Goal: Register for event/course

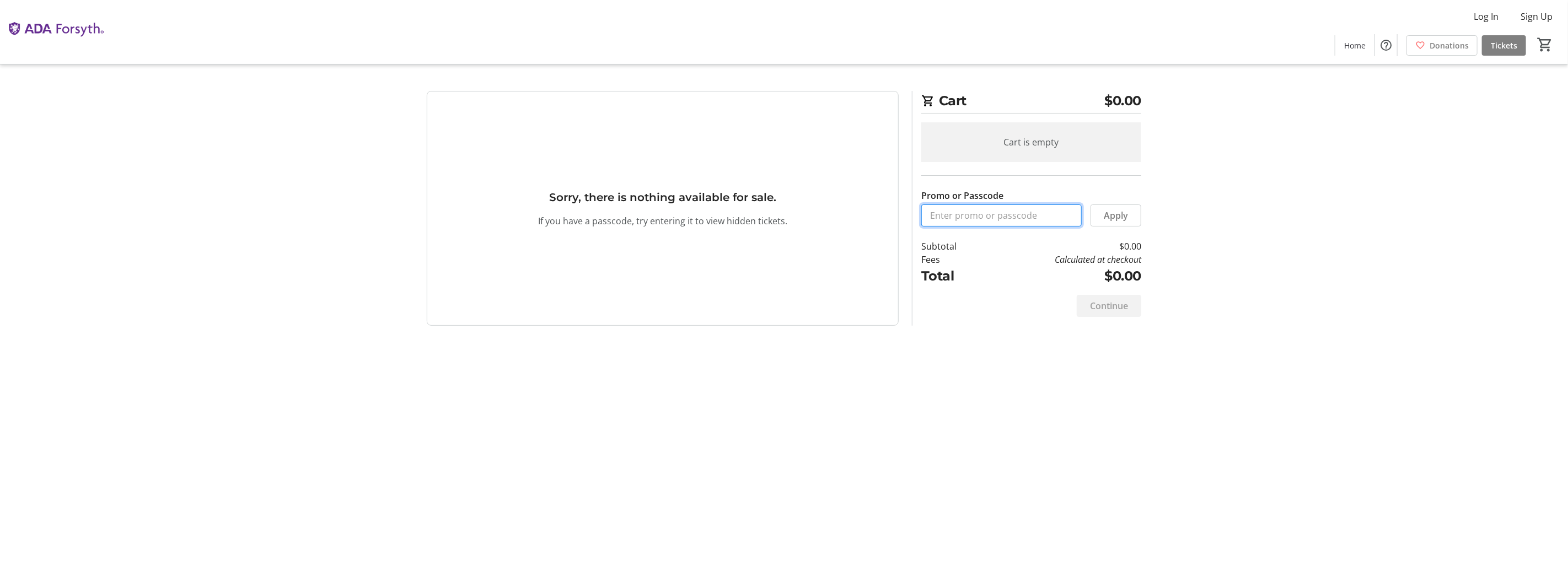
click at [979, 226] on input "Promo or Passcode" at bounding box center [1001, 215] width 160 height 22
paste input "ORALHEALTH2025"
click at [1104, 223] on span "Apply" at bounding box center [1116, 215] width 24 height 13
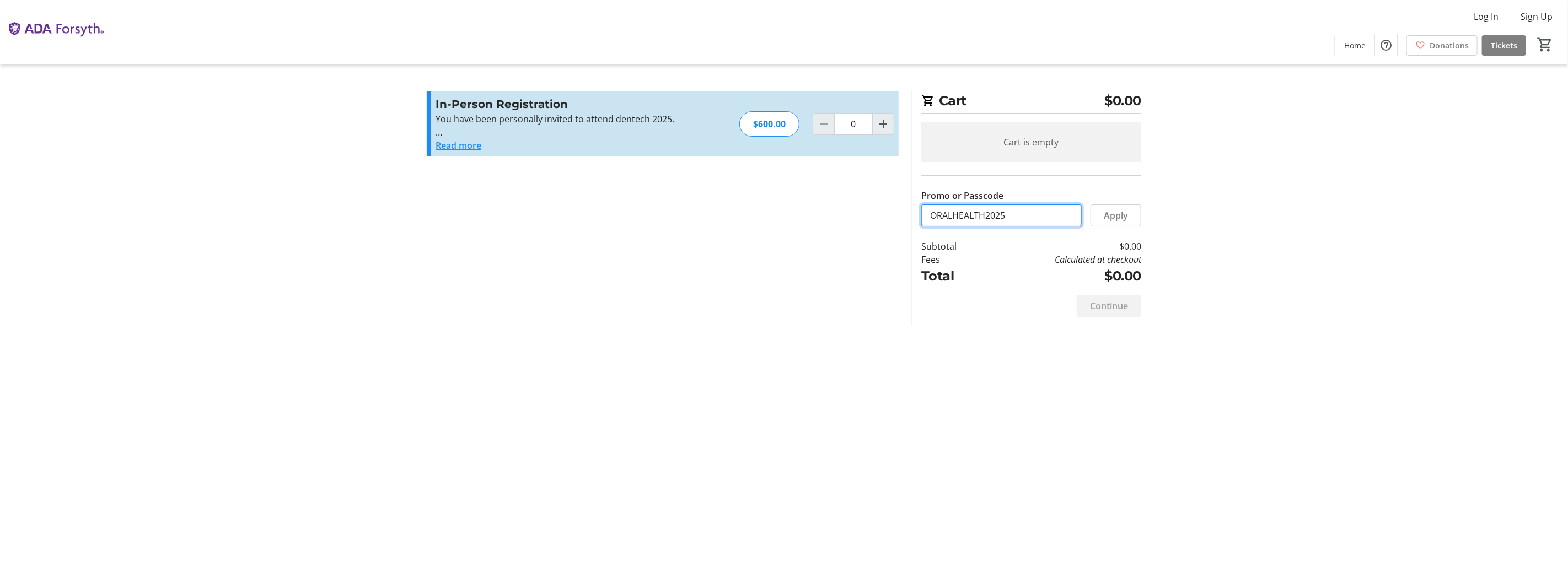
click at [1044, 226] on input "ORALHEALTH2025" at bounding box center [1001, 215] width 160 height 22
drag, startPoint x: 1044, startPoint y: 251, endPoint x: 910, endPoint y: 250, distance: 134.0
click at [910, 250] on section "Cart $0.00 Cart is empty Promo or Passcode ORALHEALTH2025 Apply Subtotal $0.00 …" at bounding box center [1026, 209] width 242 height 235
paste input "PITCH"
type input "PITCH25"
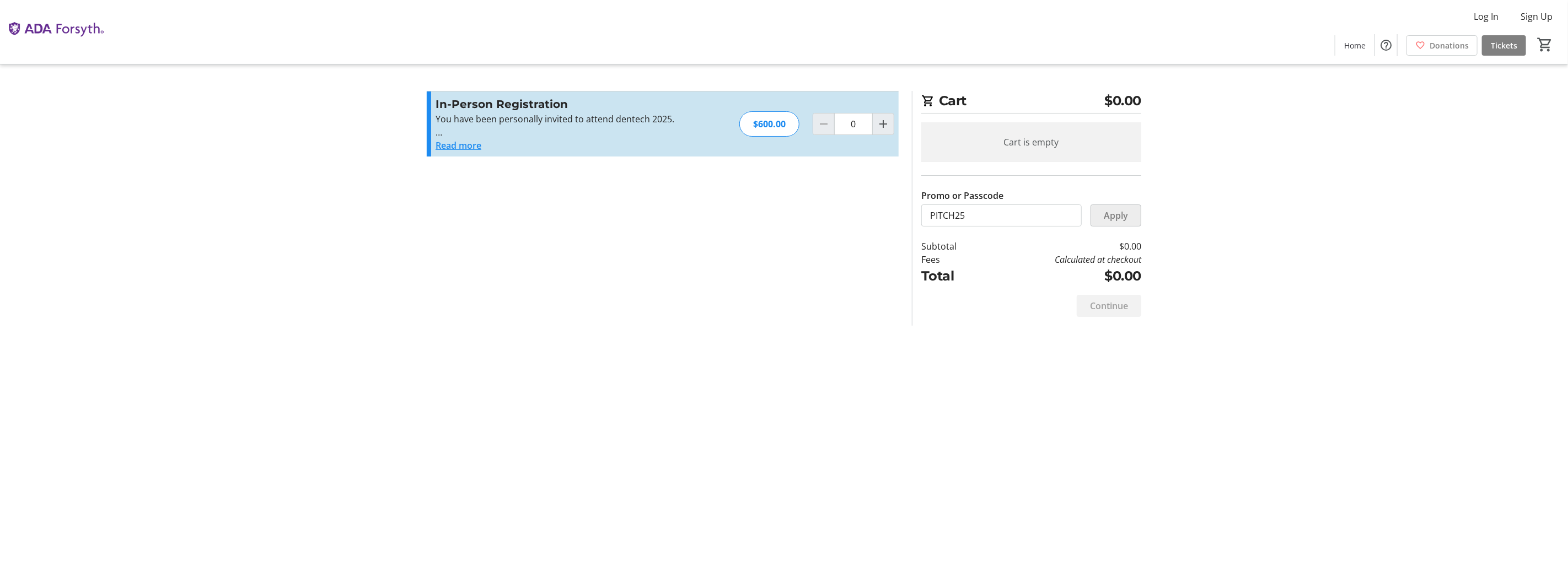
click at [1104, 223] on span "Apply" at bounding box center [1116, 215] width 24 height 13
click at [877, 131] on mat-icon "Increment by one" at bounding box center [883, 124] width 13 height 13
type input "1"
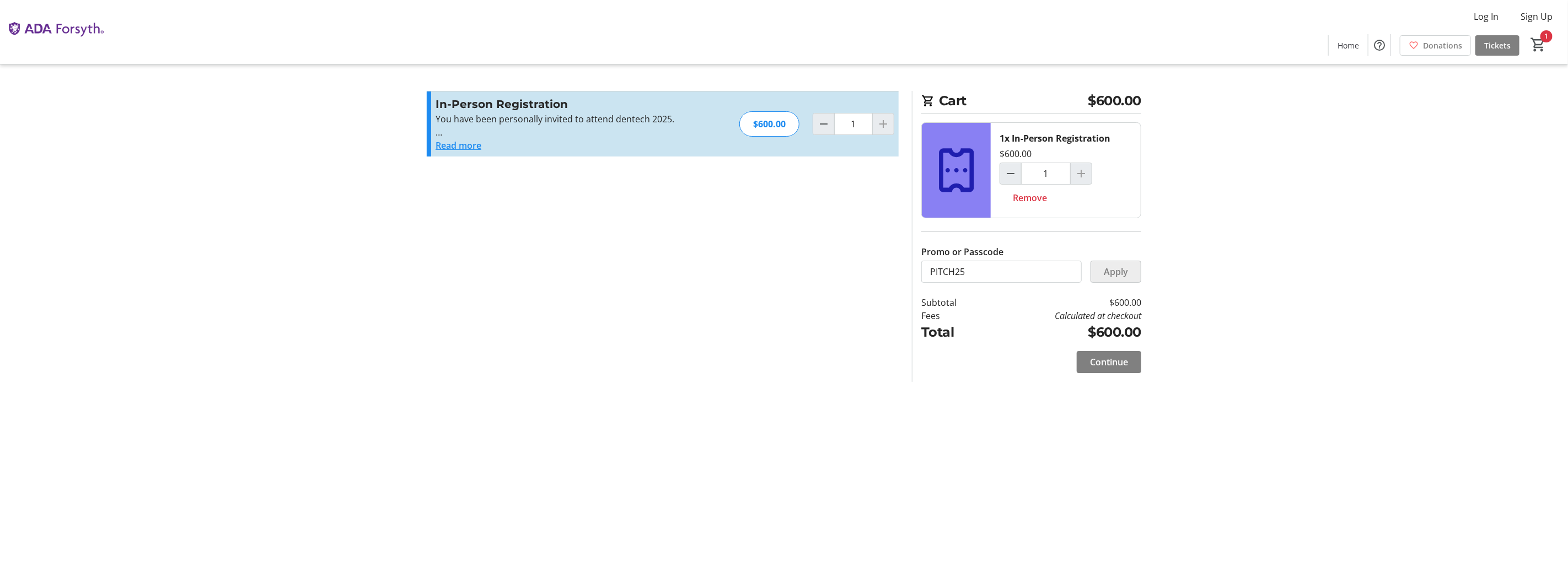
click at [1105, 279] on span "Apply" at bounding box center [1116, 272] width 24 height 13
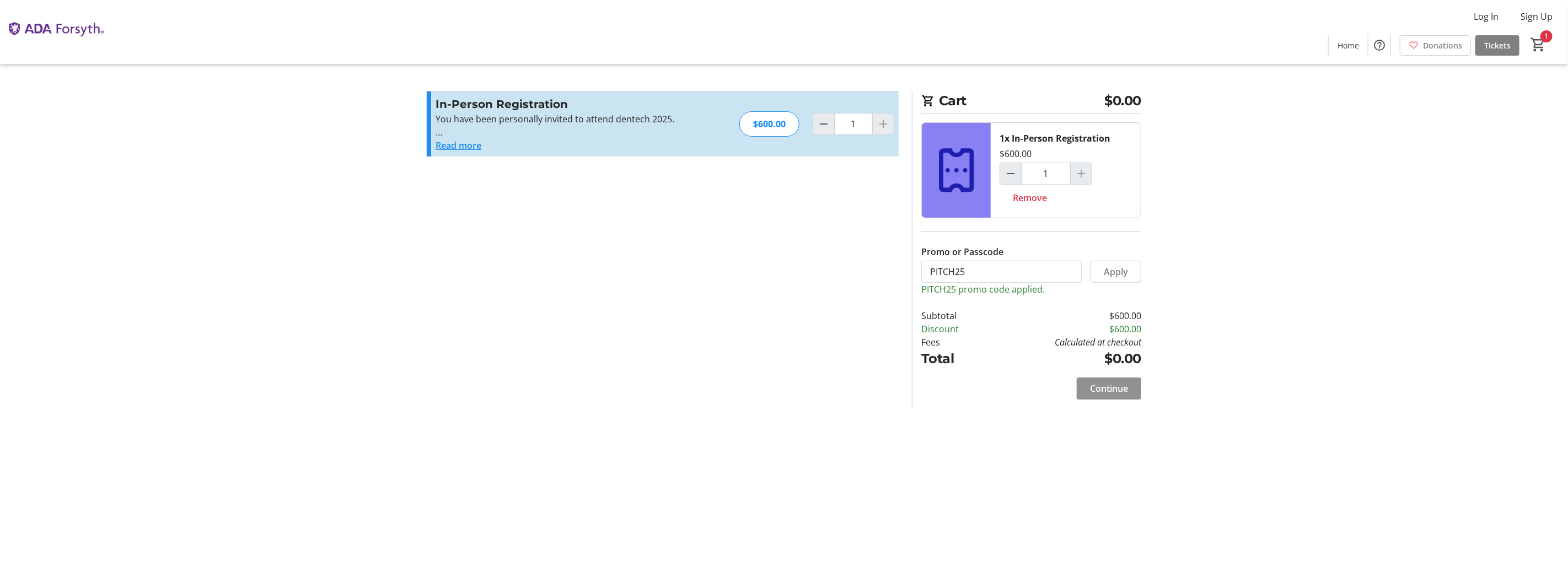
click at [1098, 395] on span "Continue" at bounding box center [1109, 389] width 38 height 13
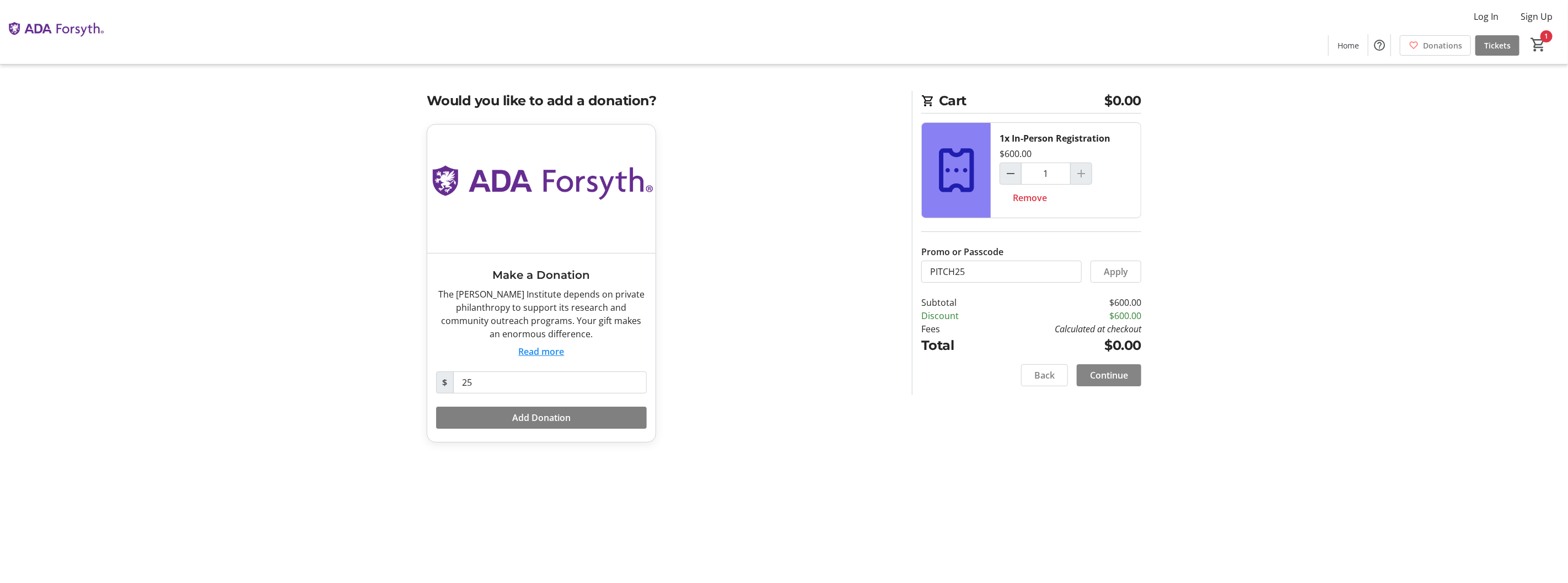
click at [1096, 382] on span "Continue" at bounding box center [1109, 376] width 38 height 13
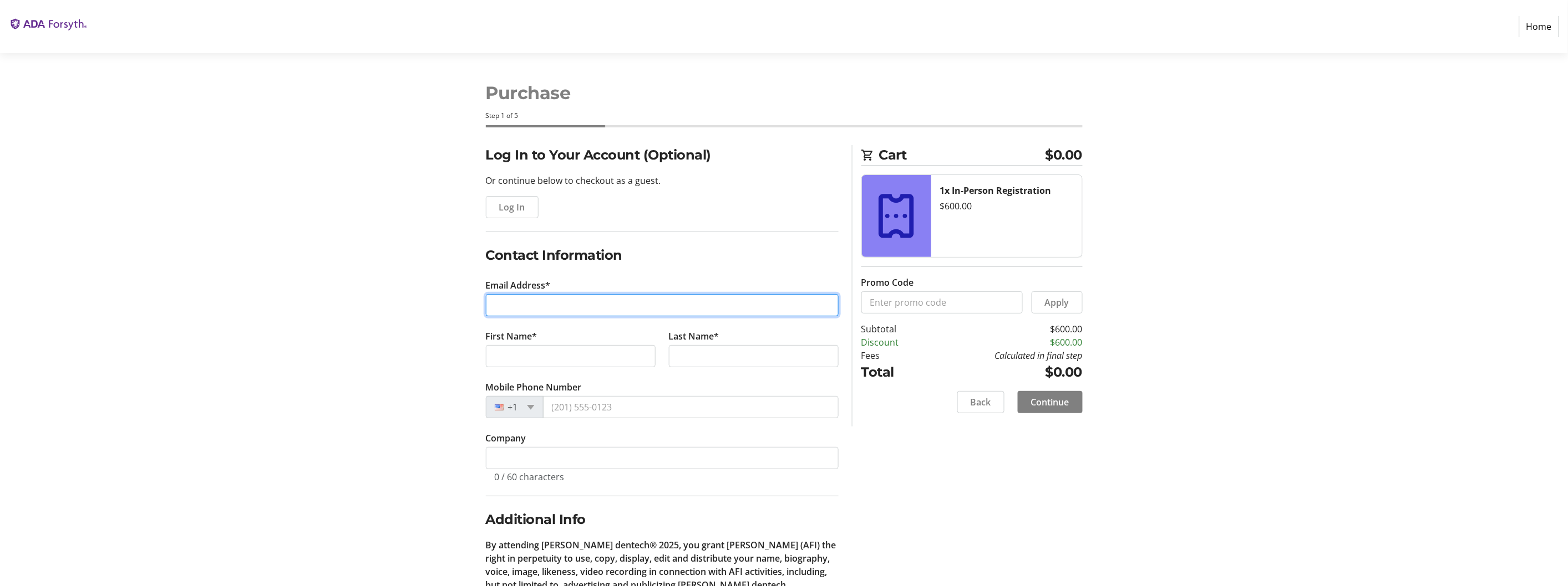
click at [549, 317] on input "Email Address*" at bounding box center [661, 305] width 353 height 22
type input "[EMAIL_ADDRESS][DOMAIN_NAME]"
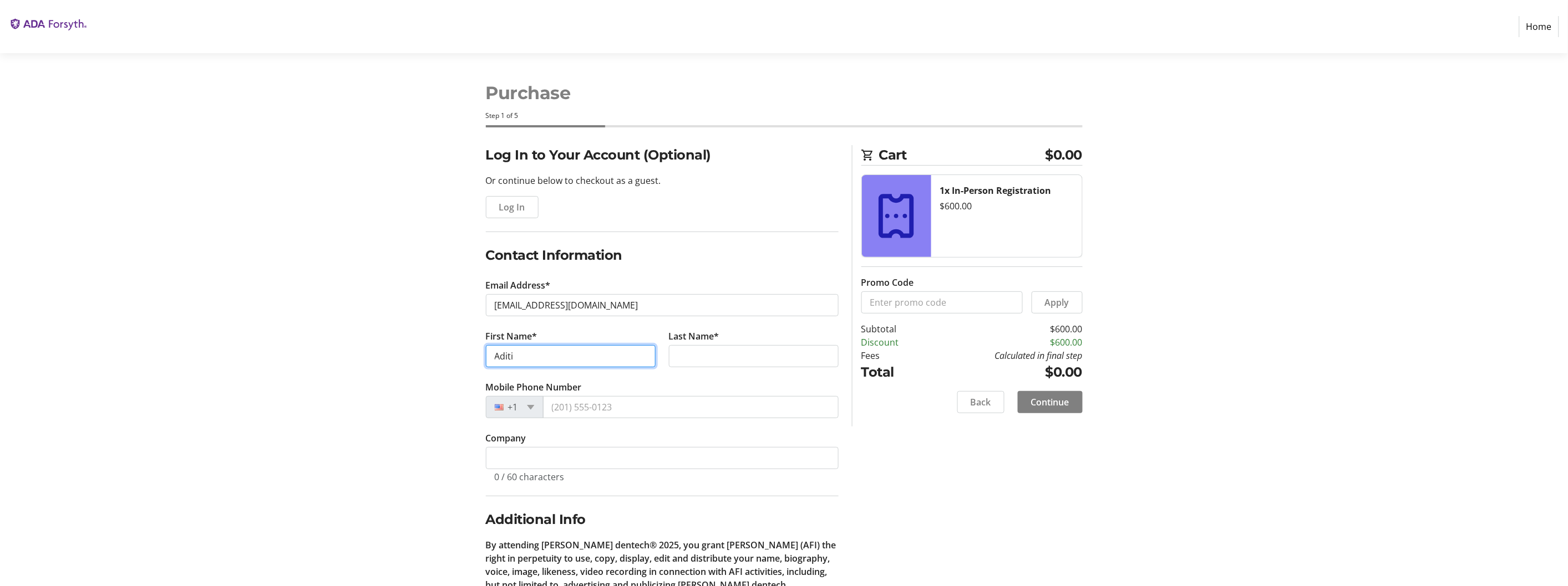
type input "Aditi"
type input "Agarwal"
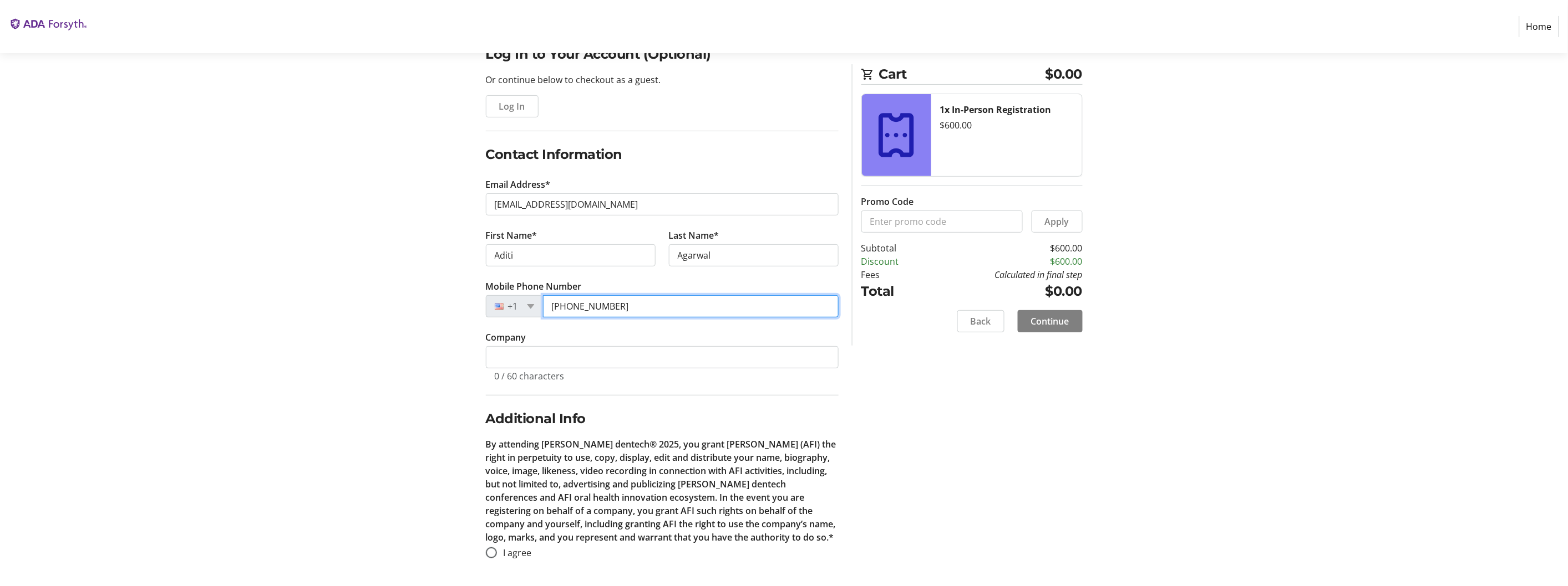
scroll to position [161, 0]
type input "[PHONE_NUMBER]"
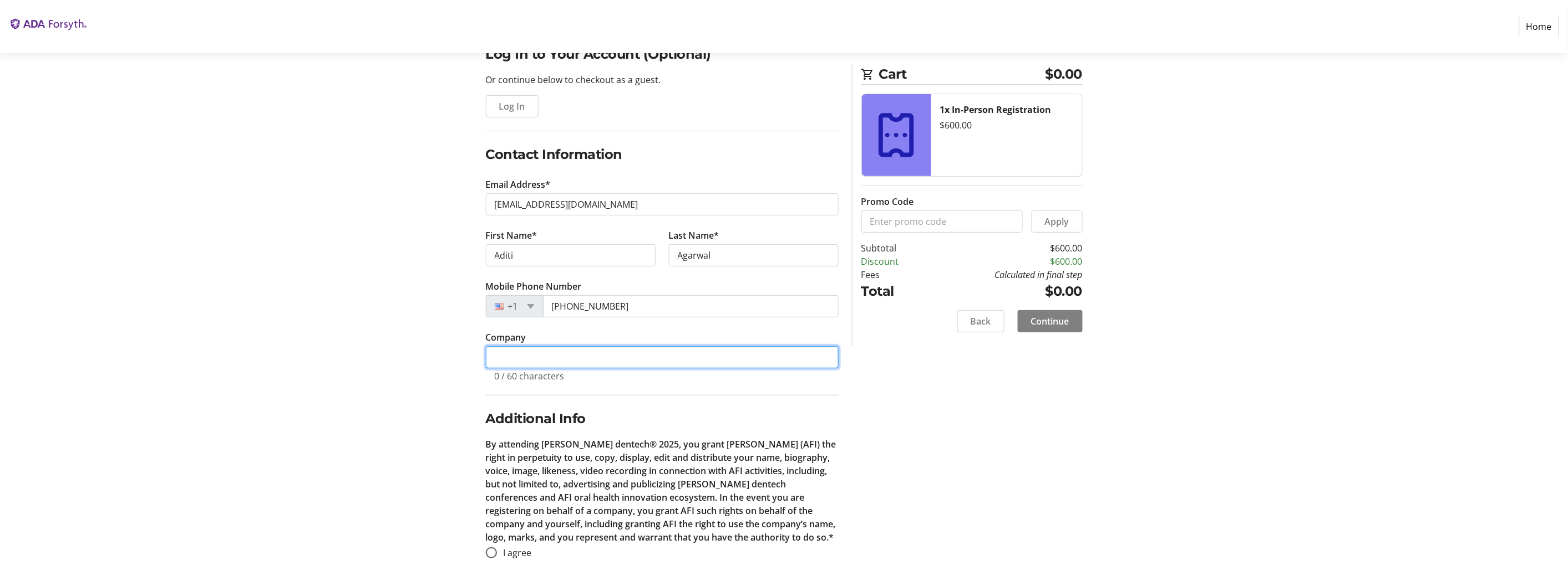
click at [555, 368] on input "Company" at bounding box center [661, 357] width 353 height 22
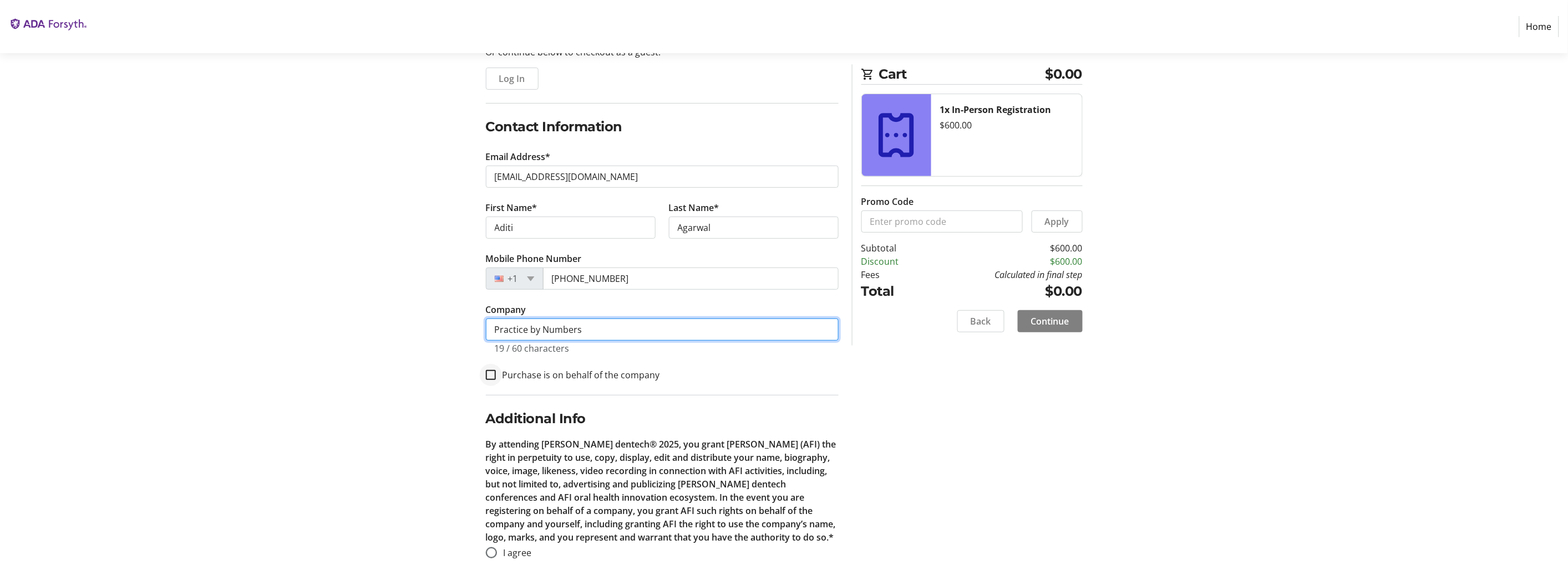
type input "Practice by Numbers"
click at [495, 380] on input "Purchase is on behalf of the company" at bounding box center [490, 375] width 10 height 10
checkbox input "true"
click at [494, 548] on input "I agree" at bounding box center [491, 553] width 11 height 11
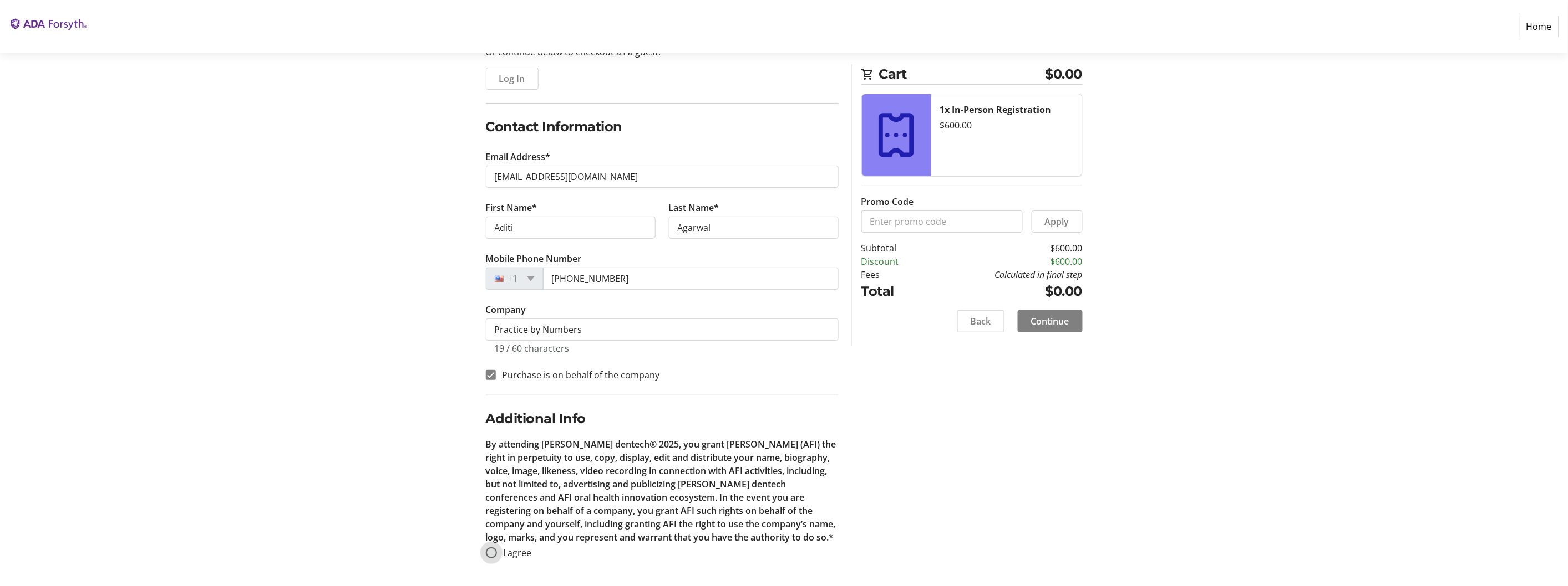
radio input "true"
click at [1046, 328] on span "Continue" at bounding box center [1050, 321] width 39 height 13
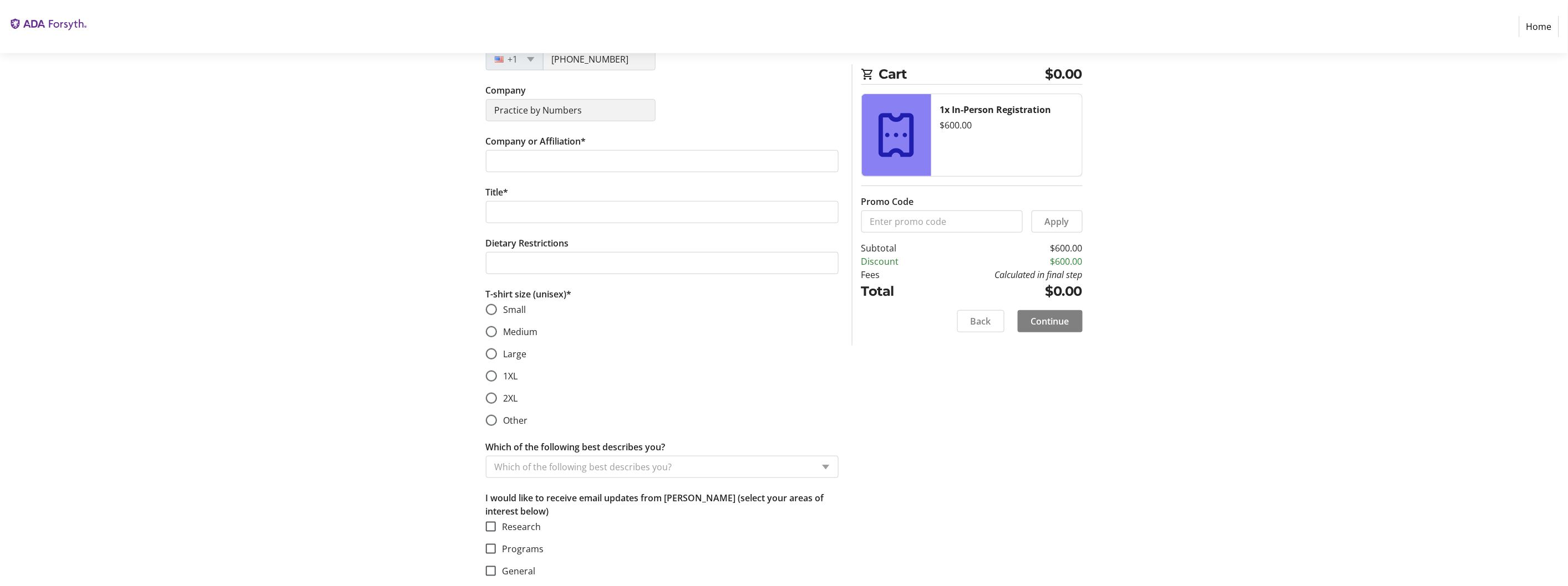
scroll to position [334, 0]
click at [524, 170] on input "Company or Affiliation*" at bounding box center [661, 158] width 353 height 22
type input "Practice by Numbers"
click at [506, 220] on input "Title*" at bounding box center [661, 209] width 353 height 22
type input "Co-founder and CGO"
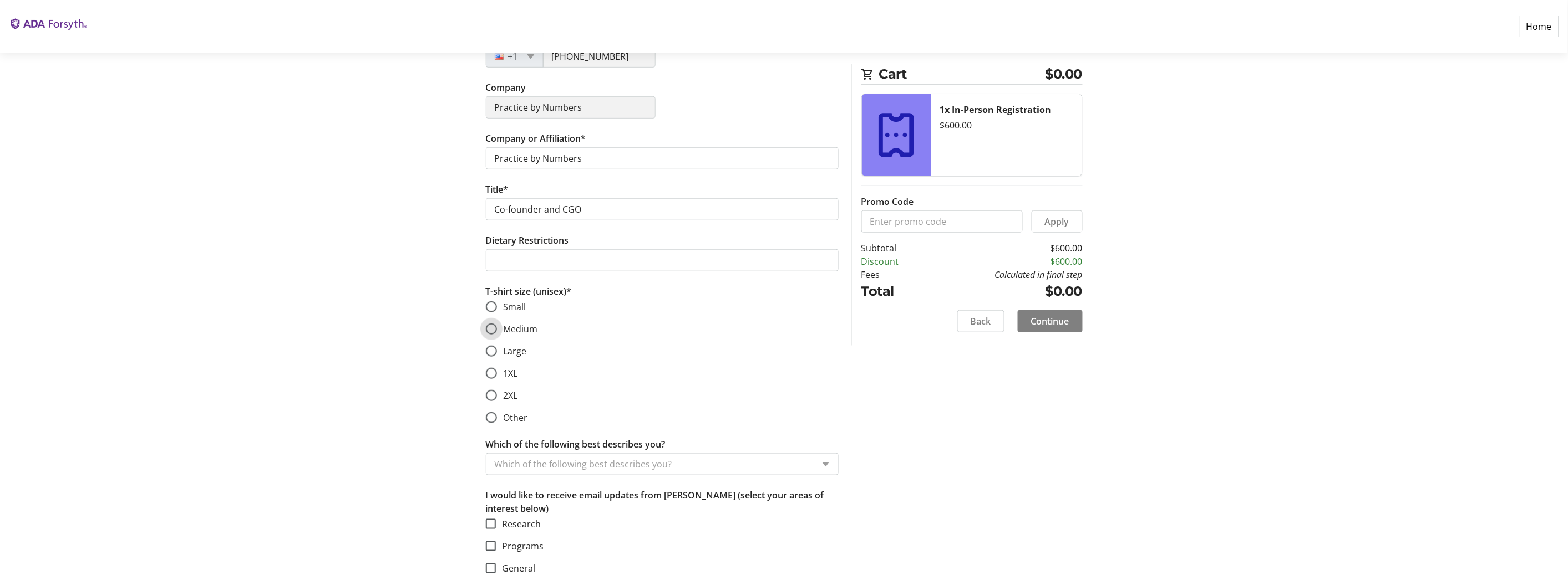
click at [489, 334] on input "Medium" at bounding box center [491, 329] width 11 height 11
radio input "true"
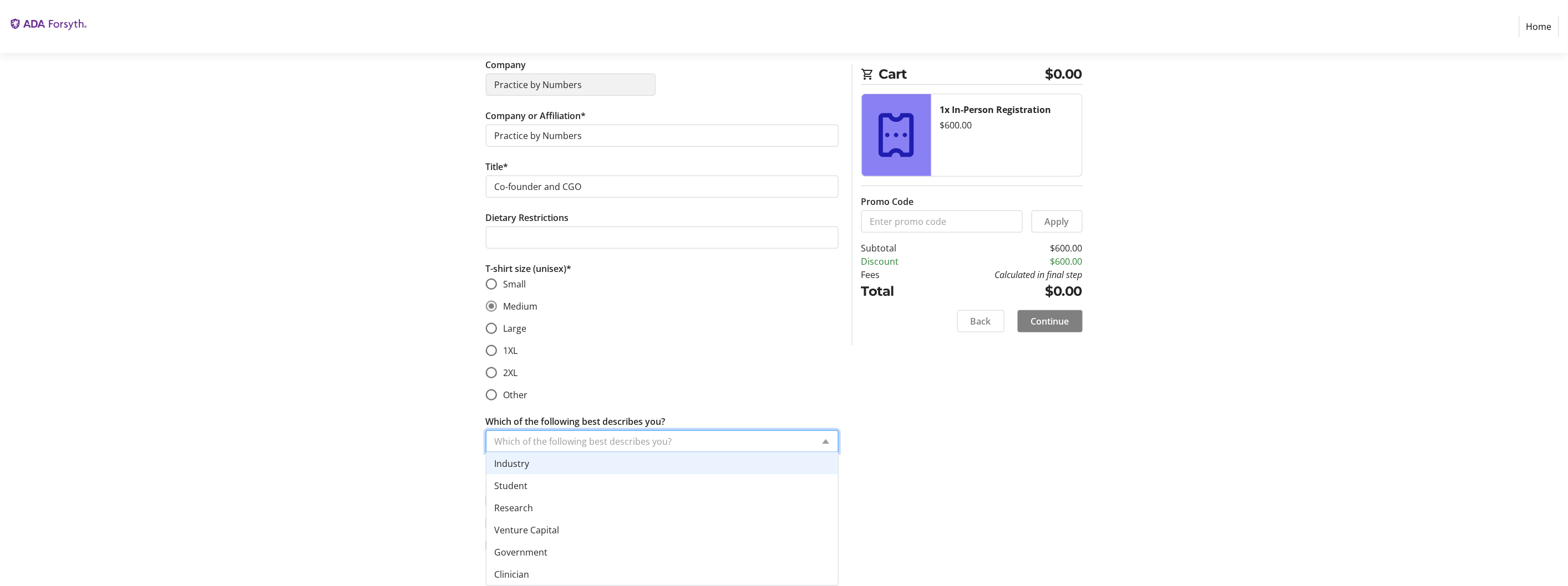
click at [821, 431] on div "Which of the following best describes you?" at bounding box center [661, 441] width 353 height 22
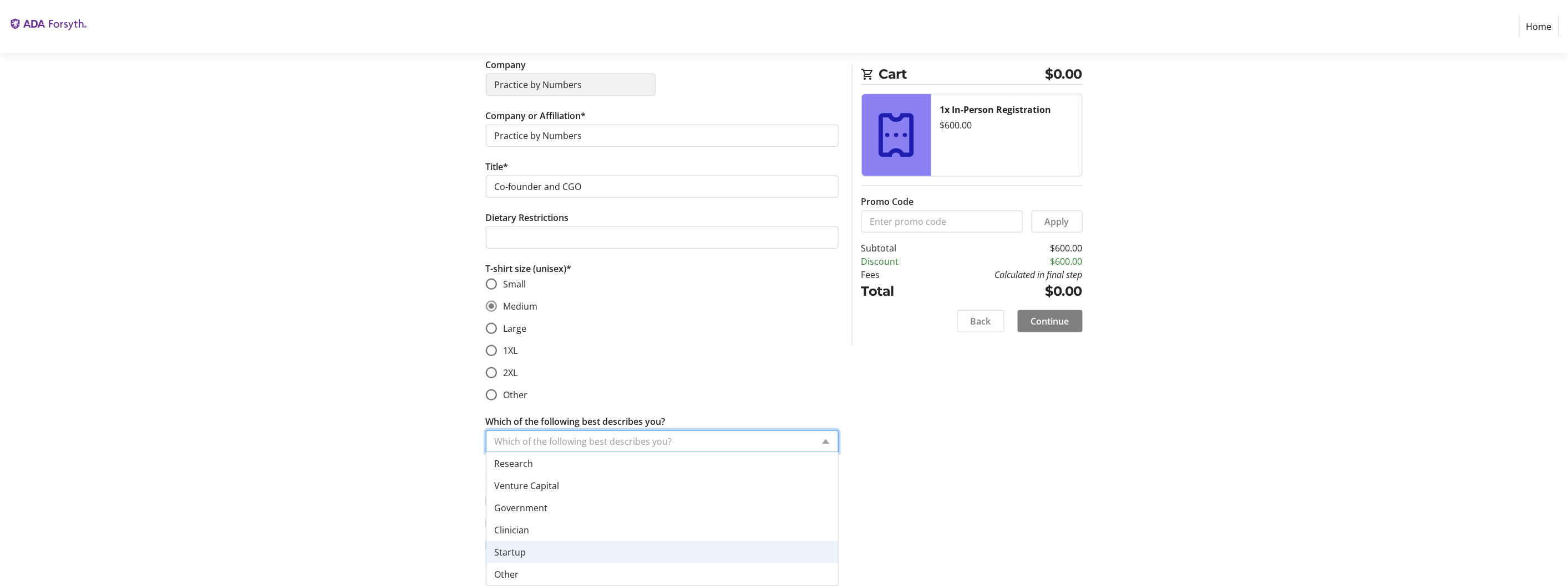
click at [721, 542] on div "Startup" at bounding box center [661, 552] width 351 height 22
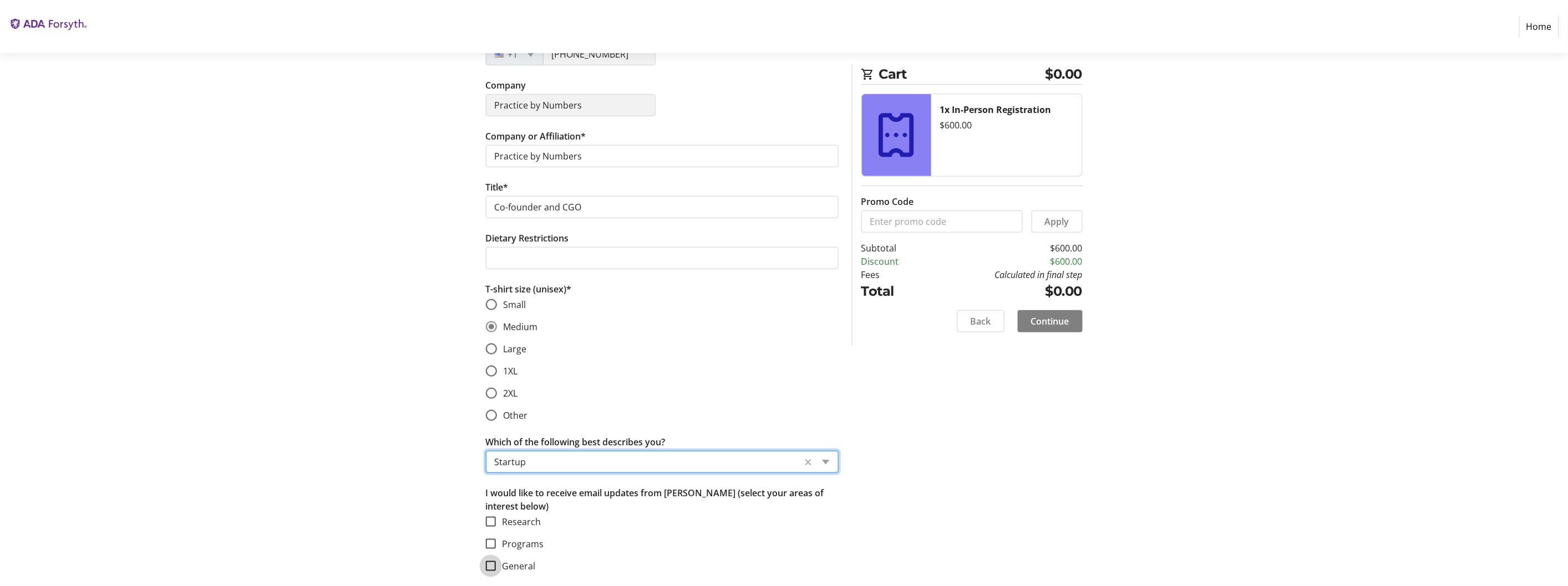
click at [494, 561] on input "General" at bounding box center [490, 566] width 10 height 10
checkbox input "true"
click at [492, 539] on input "Programs" at bounding box center [490, 544] width 10 height 10
checkbox input "true"
click at [492, 517] on input "Research" at bounding box center [490, 522] width 10 height 10
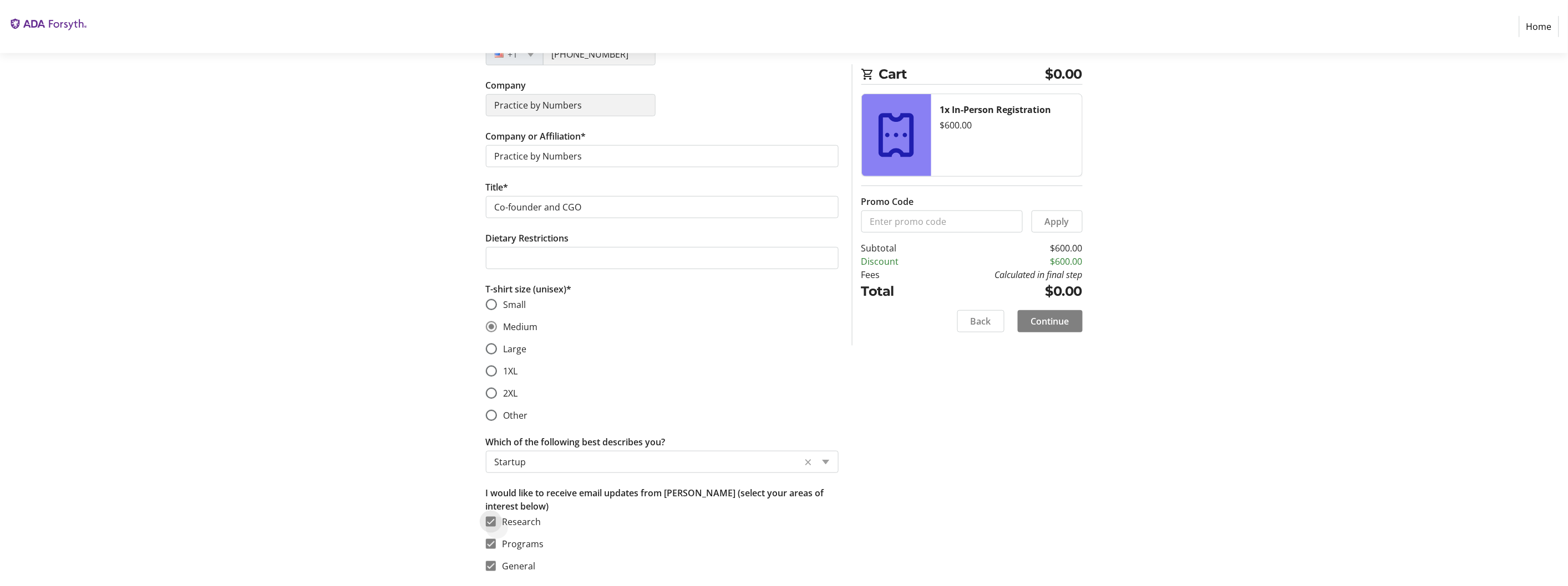
checkbox input "true"
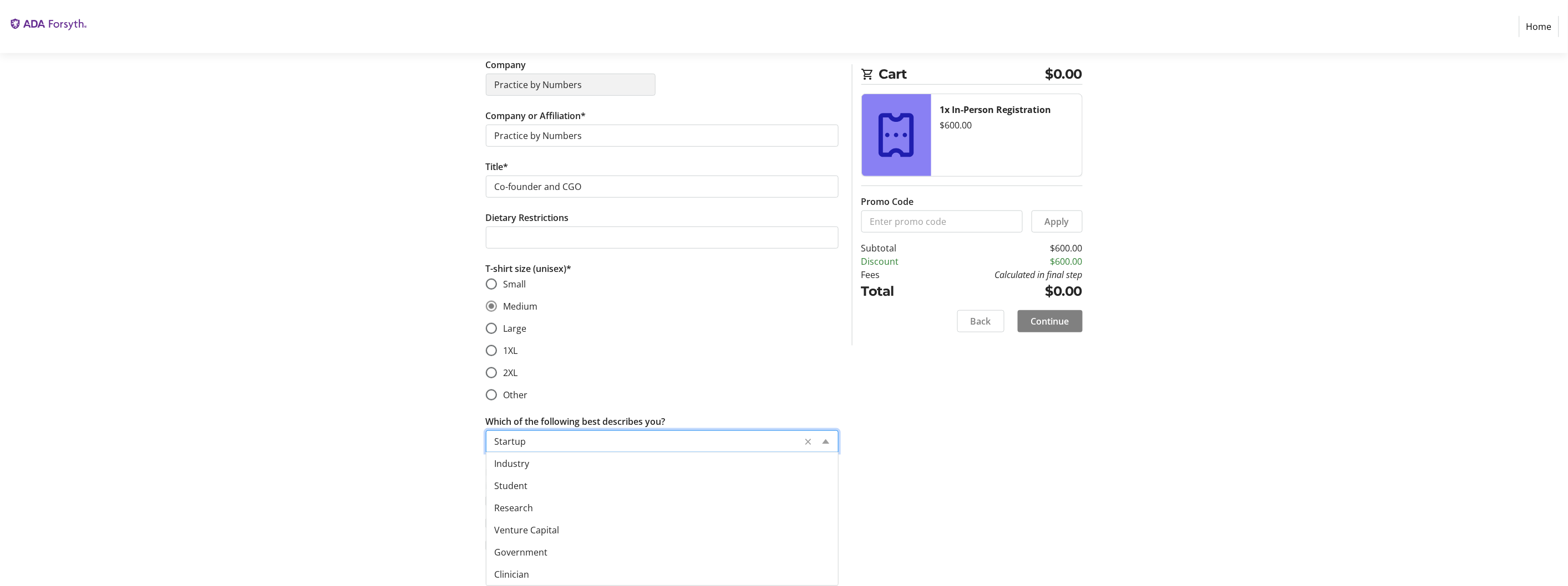
click at [818, 431] on div "Which of the following best describes you? × Startup ×" at bounding box center [661, 441] width 353 height 22
click at [103, 200] on section "Purchase Step 2 of 5 Cart $0.00 1x In-Person Registration $600.00 Promo Code Ap…" at bounding box center [784, 131] width 1568 height 869
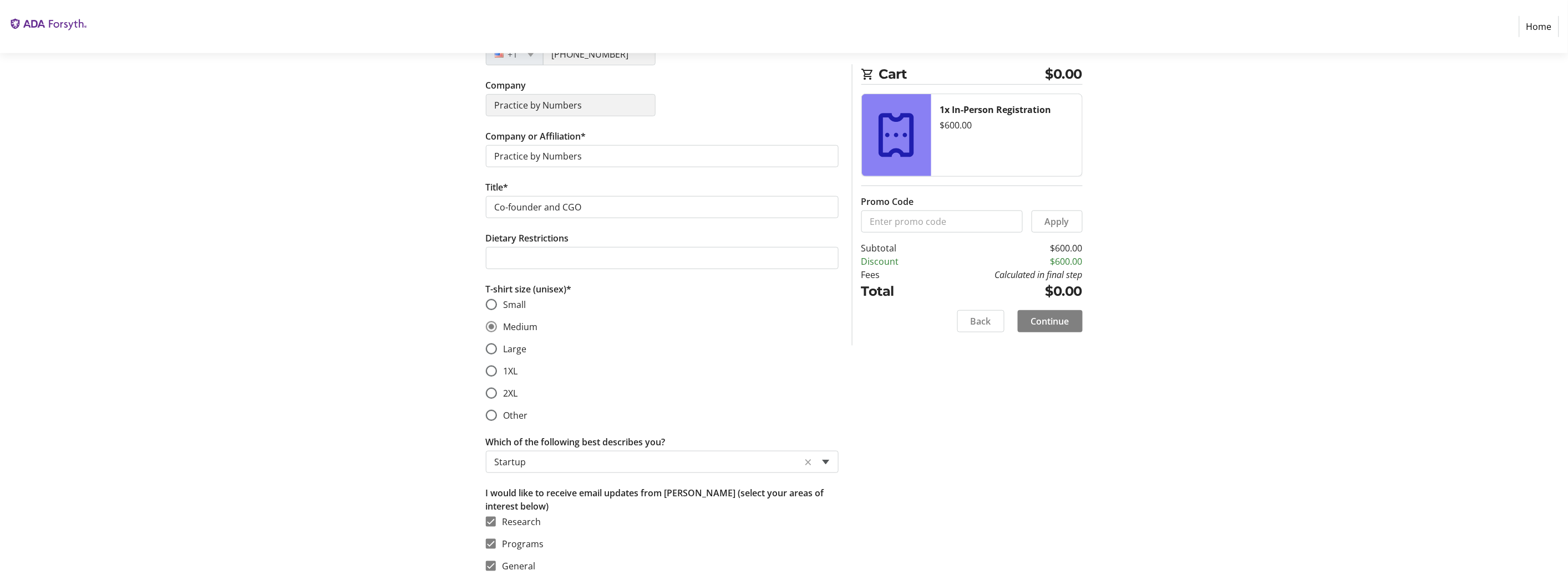
click at [822, 460] on span at bounding box center [826, 463] width 8 height 5
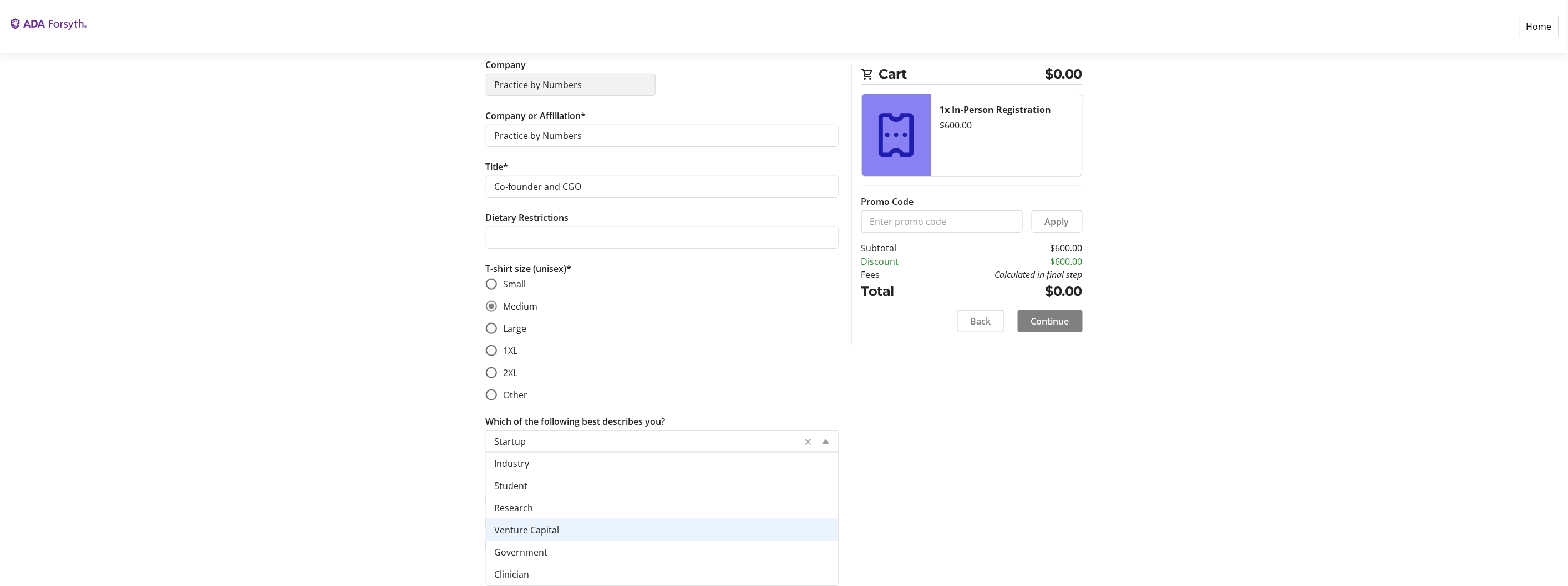
drag, startPoint x: 484, startPoint y: 402, endPoint x: 718, endPoint y: 408, distance: 234.1
click at [718, 408] on div "Assign Tickets Enter details for each attendee so that they receive their ticke…" at bounding box center [661, 177] width 366 height 778
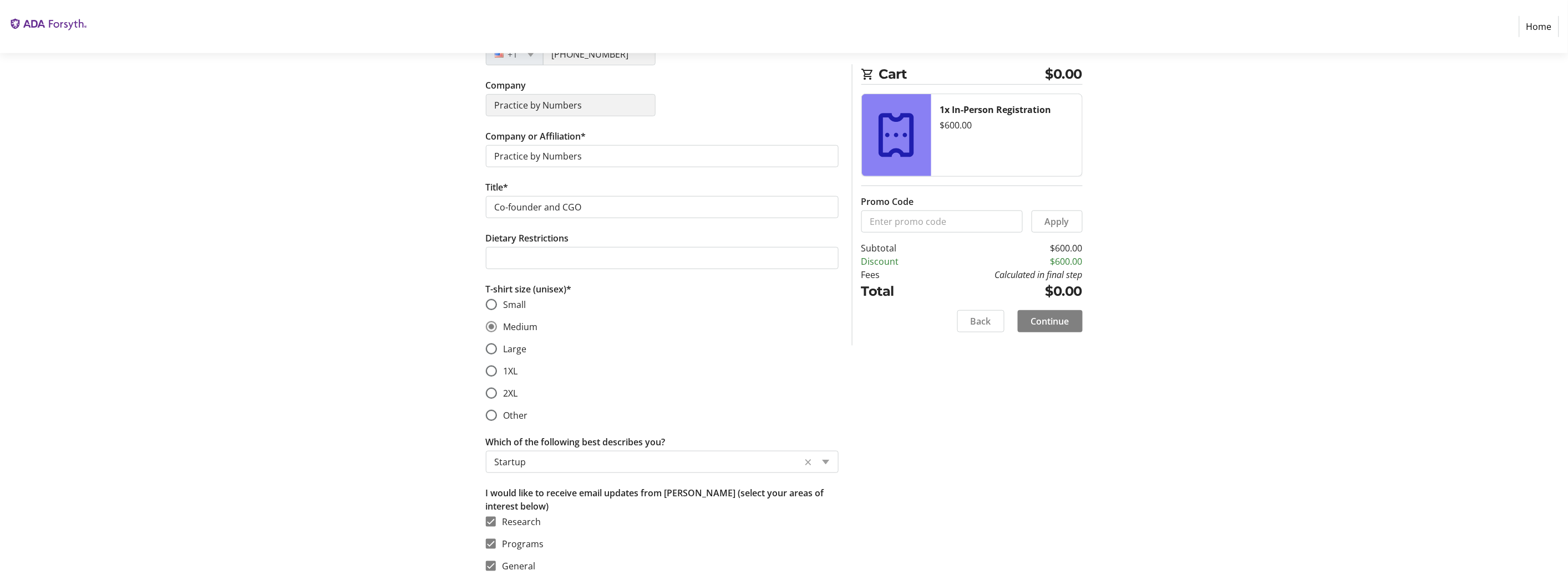
copy label "Which of the following best describes you?"
